Goal: Navigation & Orientation: Find specific page/section

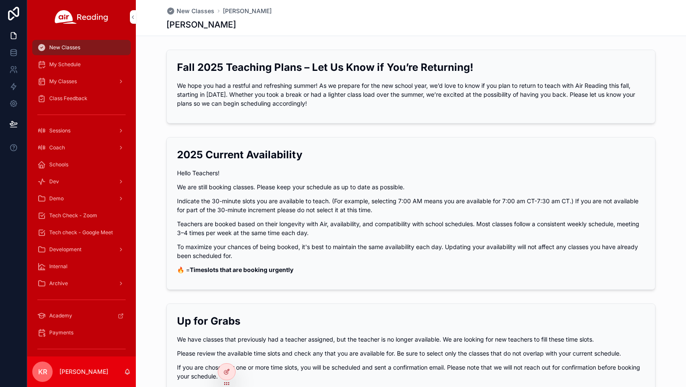
click at [61, 65] on span "My Schedule" at bounding box center [64, 64] width 31 height 7
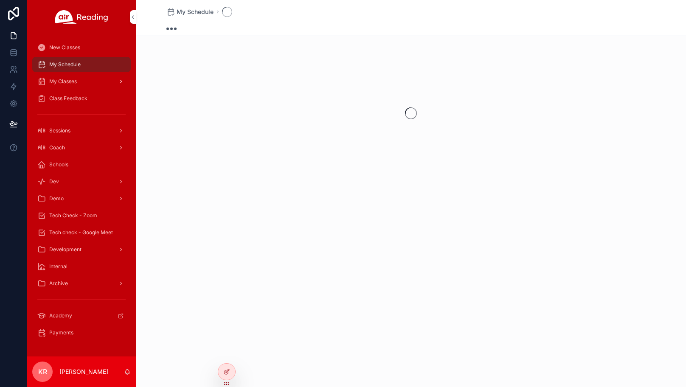
click at [68, 81] on span "My Classes" at bounding box center [63, 81] width 28 height 7
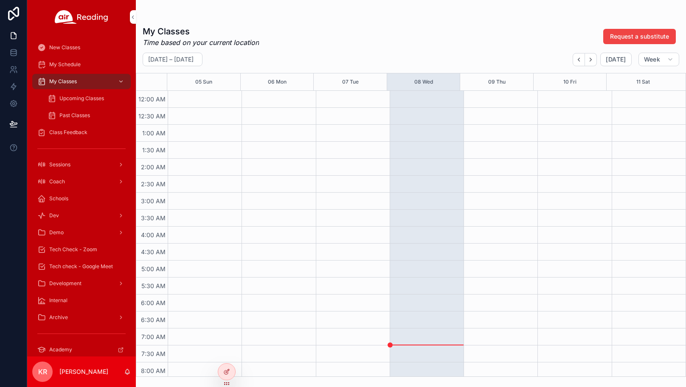
click at [73, 100] on span "Upcoming Classes" at bounding box center [81, 98] width 45 height 7
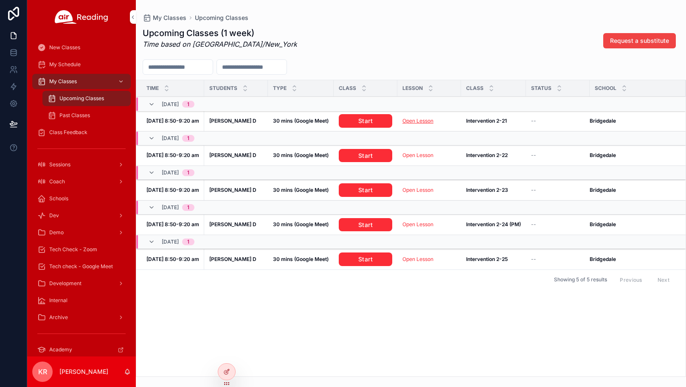
click at [415, 120] on link "Open Lesson" at bounding box center [417, 121] width 31 height 6
